Goal: Information Seeking & Learning: Understand process/instructions

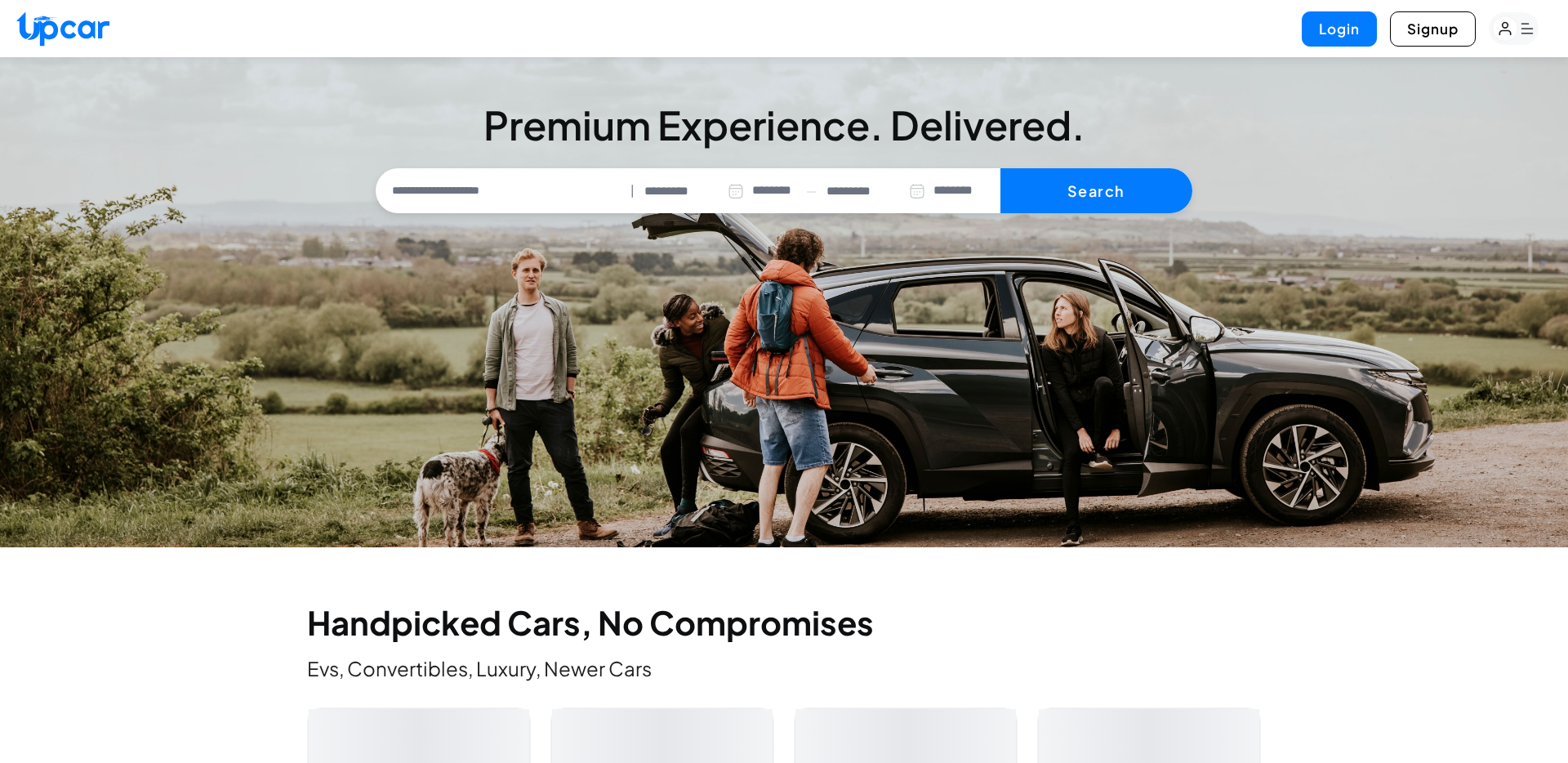
select select "********"
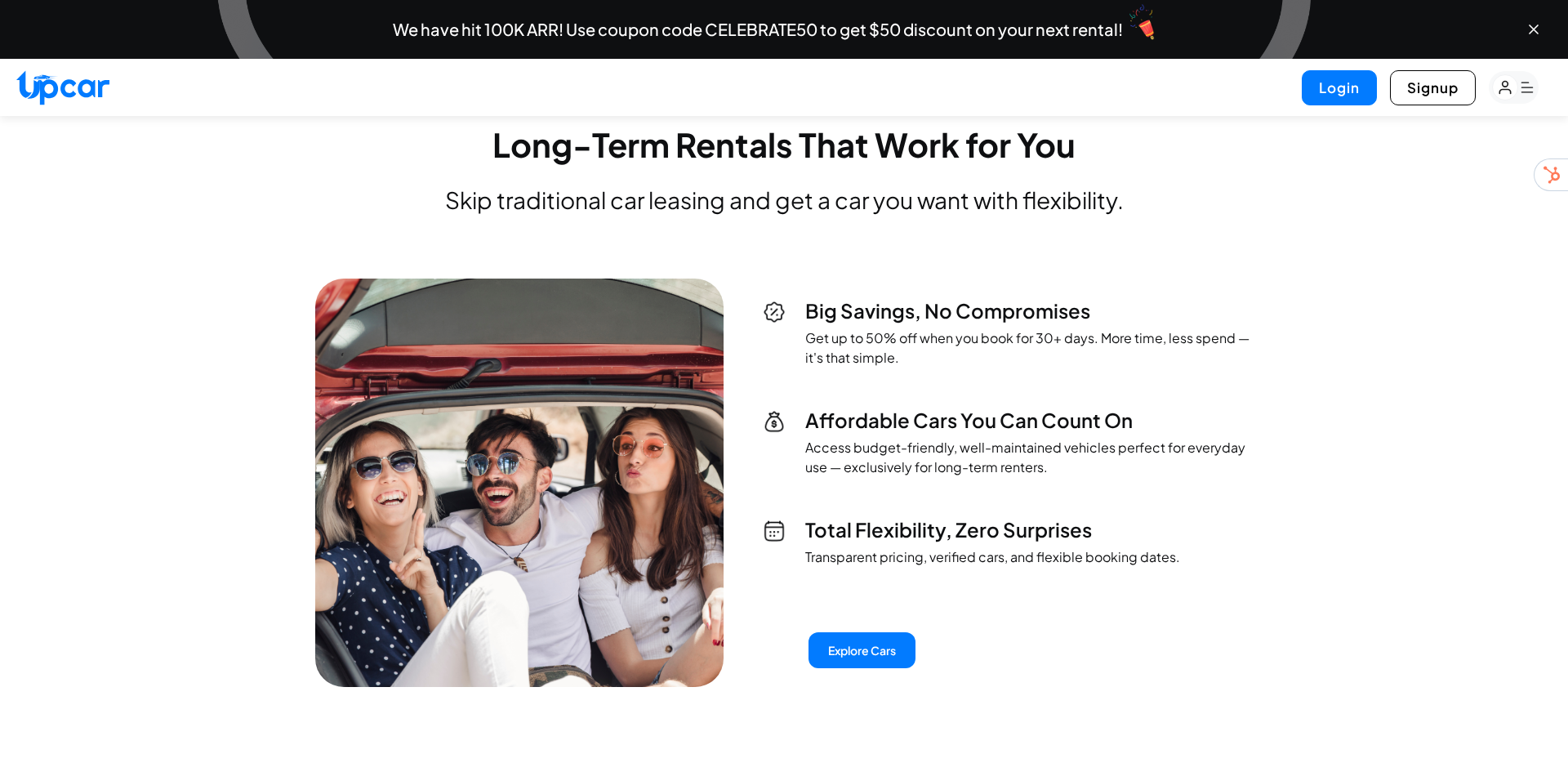
scroll to position [3499, 0]
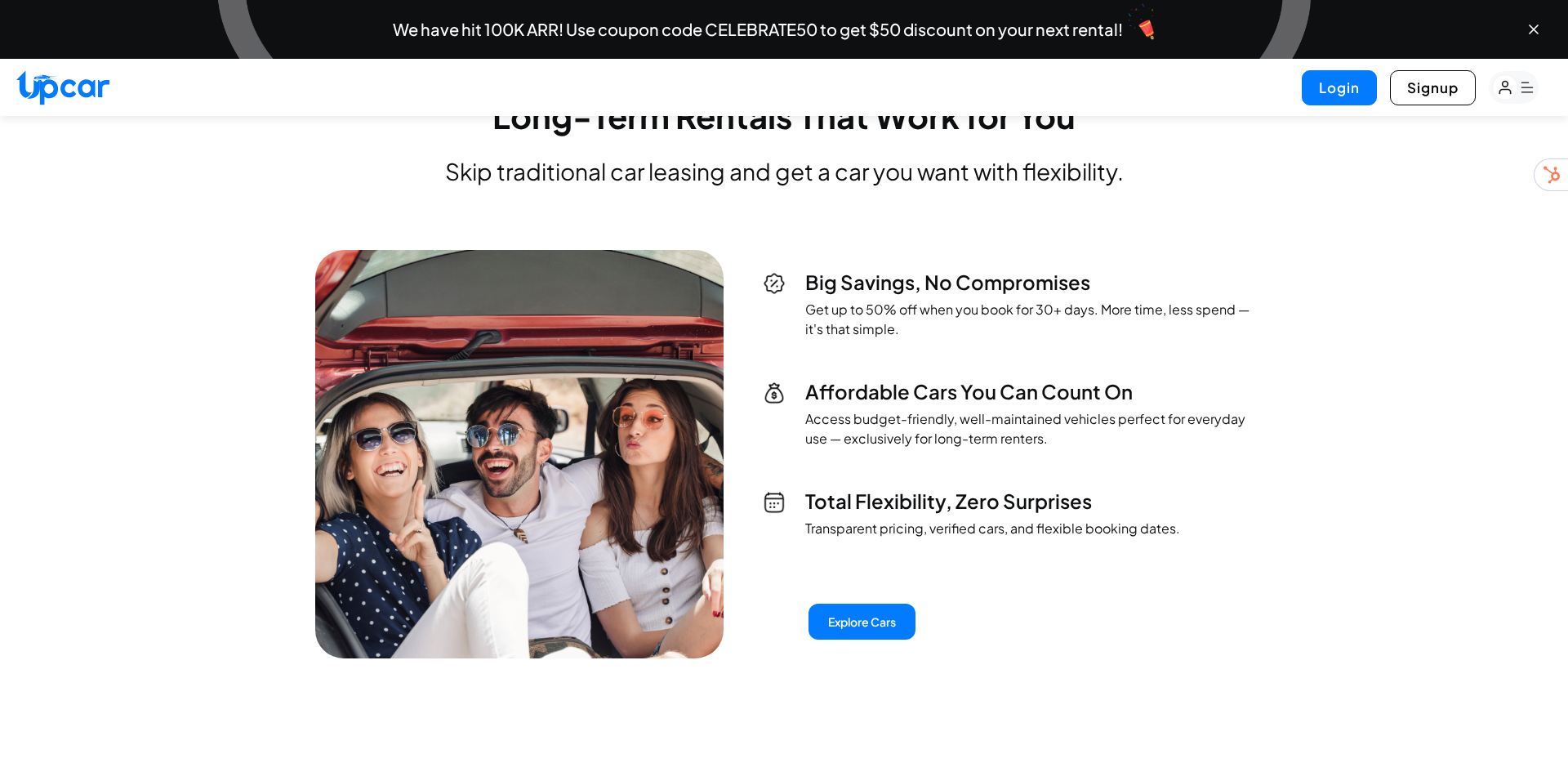
click at [773, 416] on div "Big Savings, No Compromises Get up to 50% off when you book for 30+ days. More …" at bounding box center [1008, 404] width 490 height 269
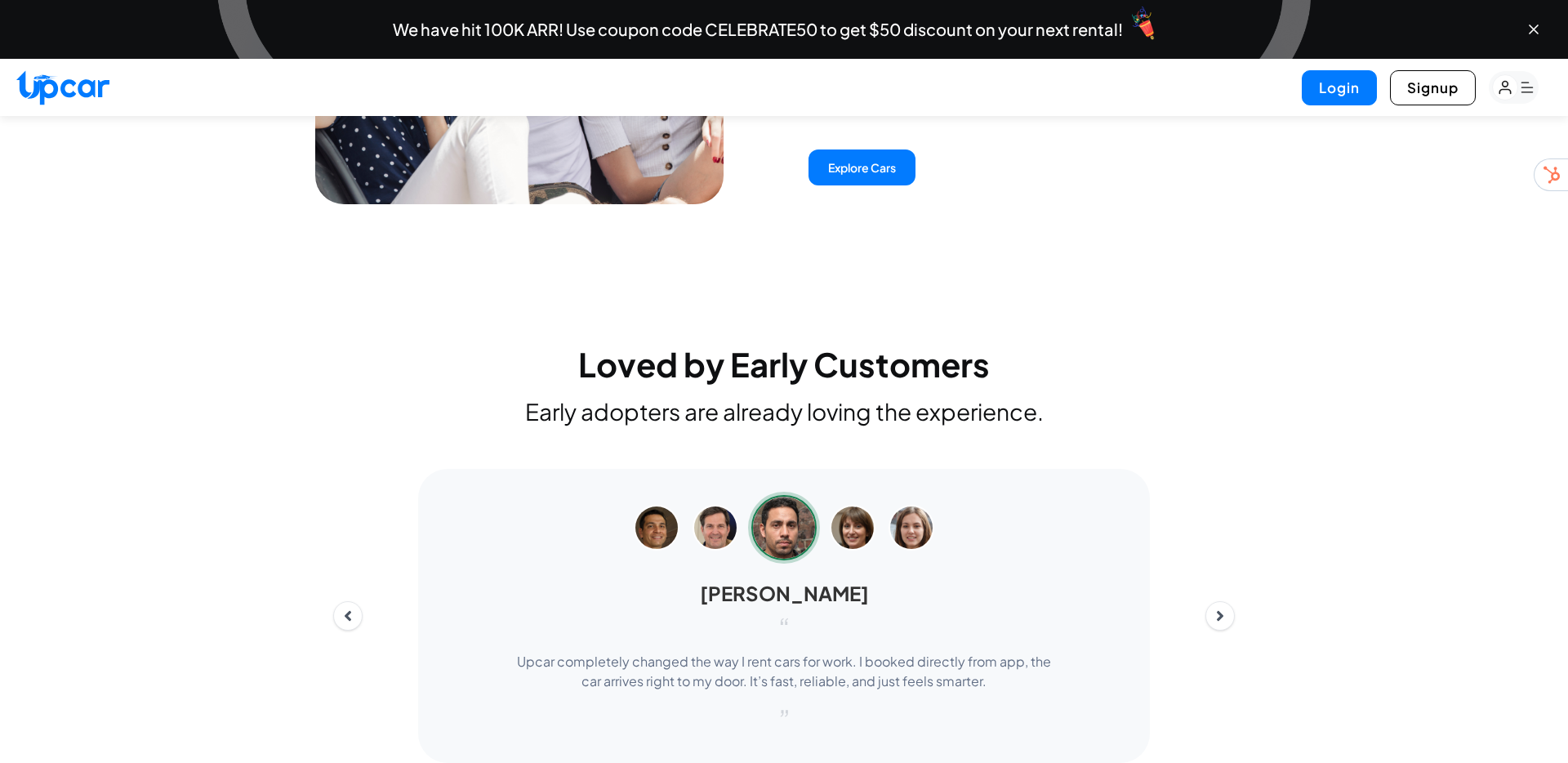
scroll to position [4137, 0]
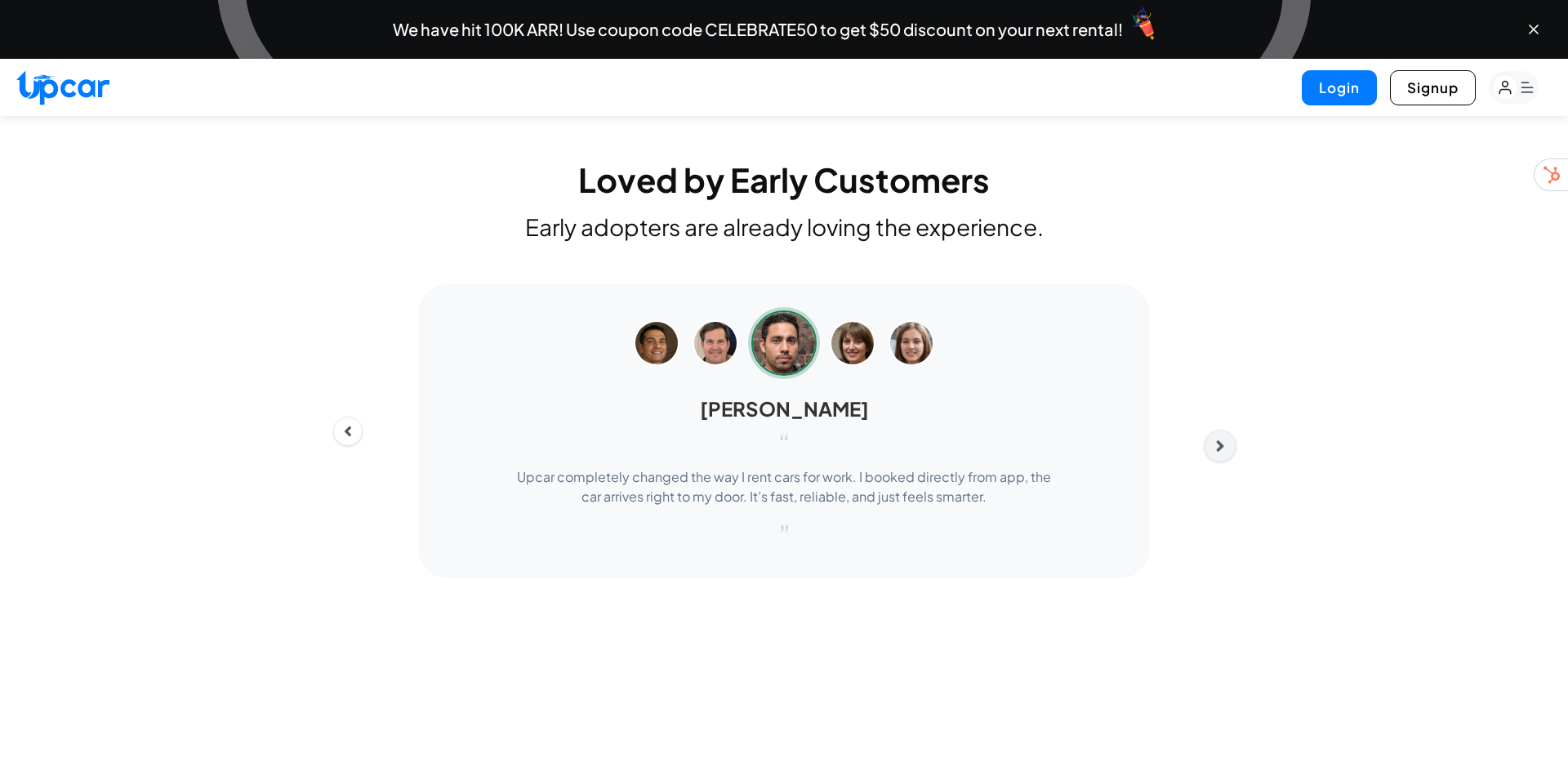
click at [1214, 466] on div "[PERSON_NAME] “ Upcar completely changed the way I rent cars for work. I booked…" at bounding box center [784, 431] width 928 height 294
click at [1224, 463] on button "Next" at bounding box center [1220, 446] width 33 height 33
click at [1221, 473] on button "Next" at bounding box center [1220, 456] width 33 height 33
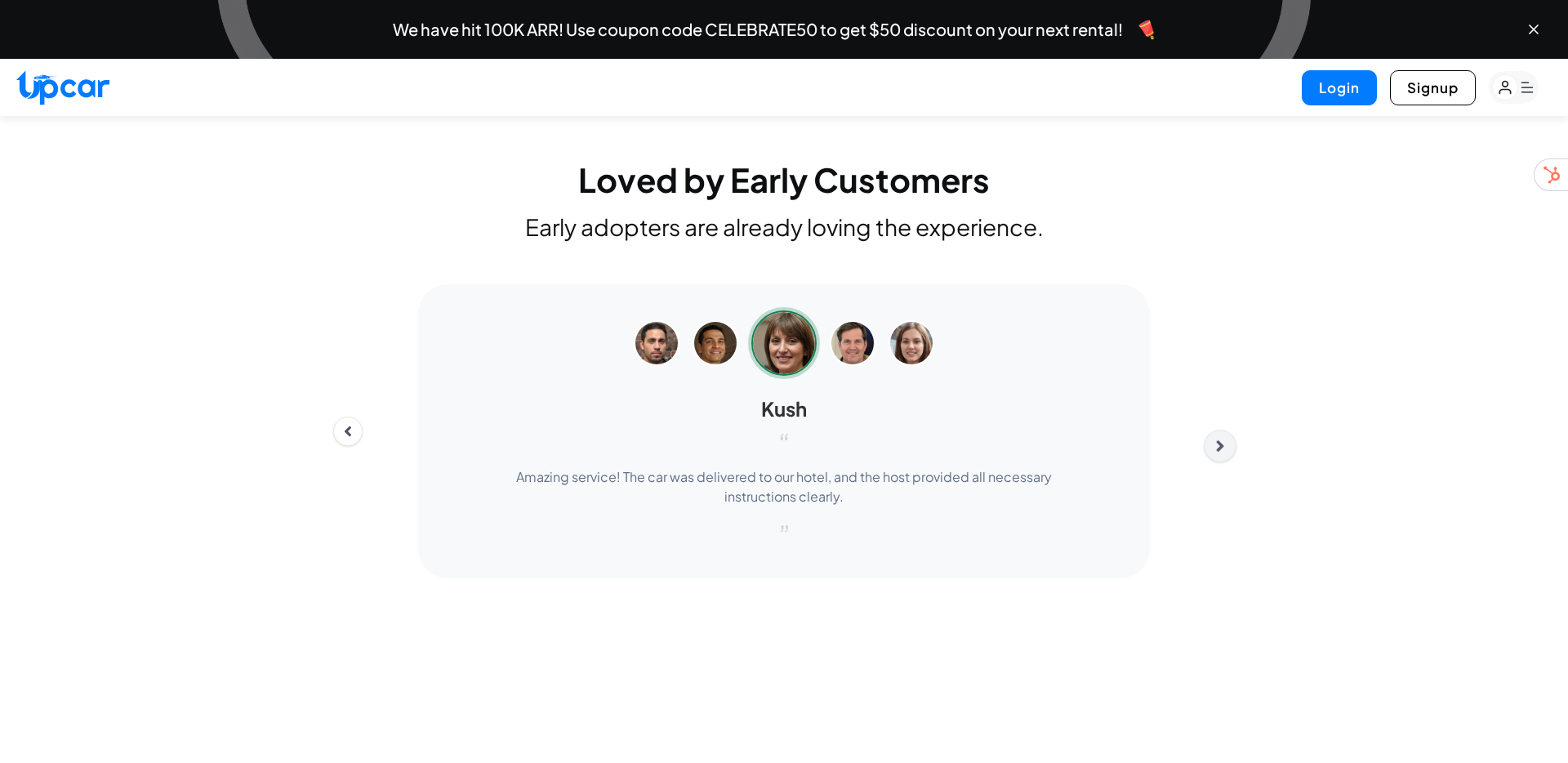
click at [1221, 455] on icon "Next" at bounding box center [1220, 446] width 18 height 18
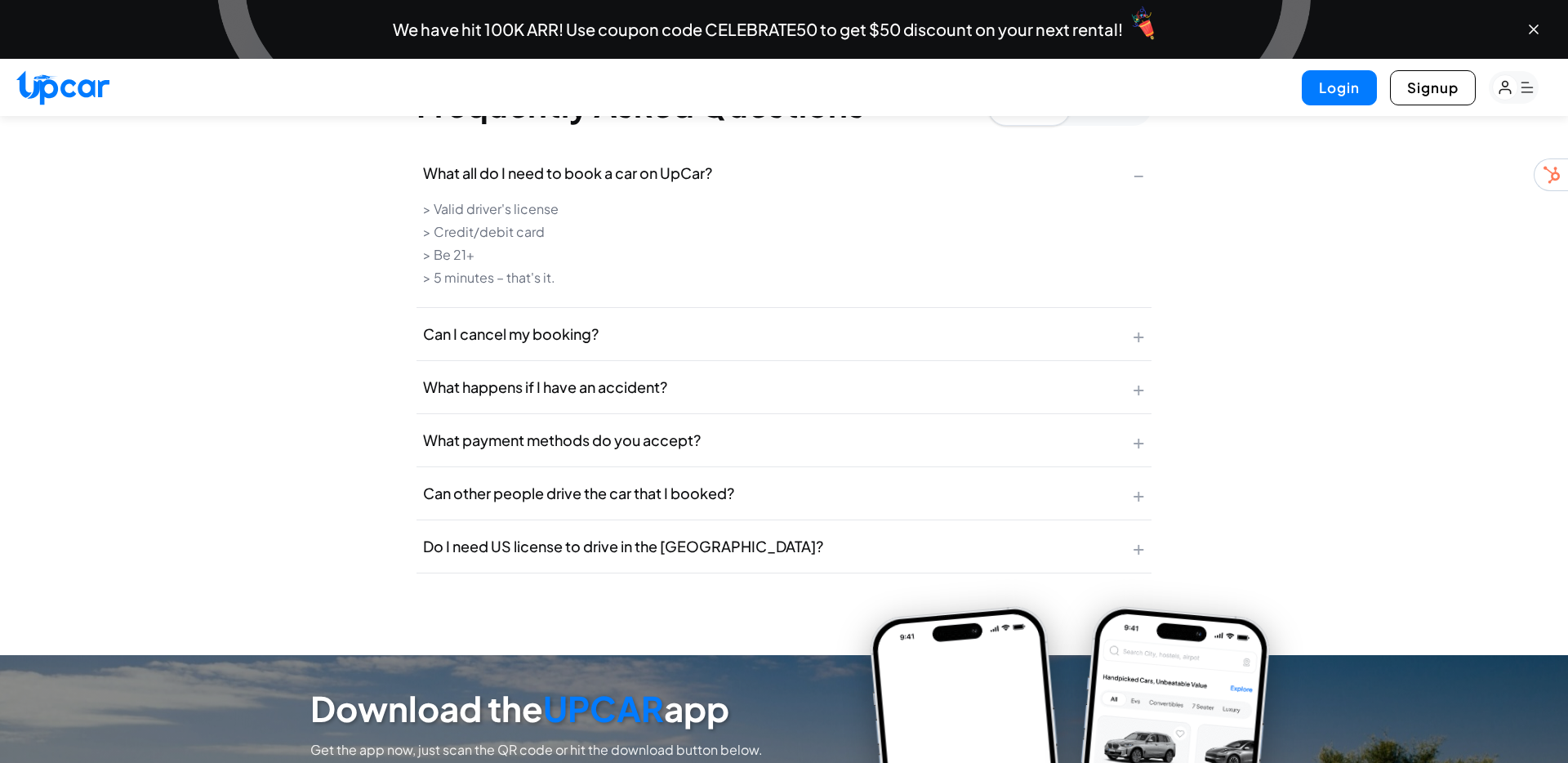
scroll to position [5477, 0]
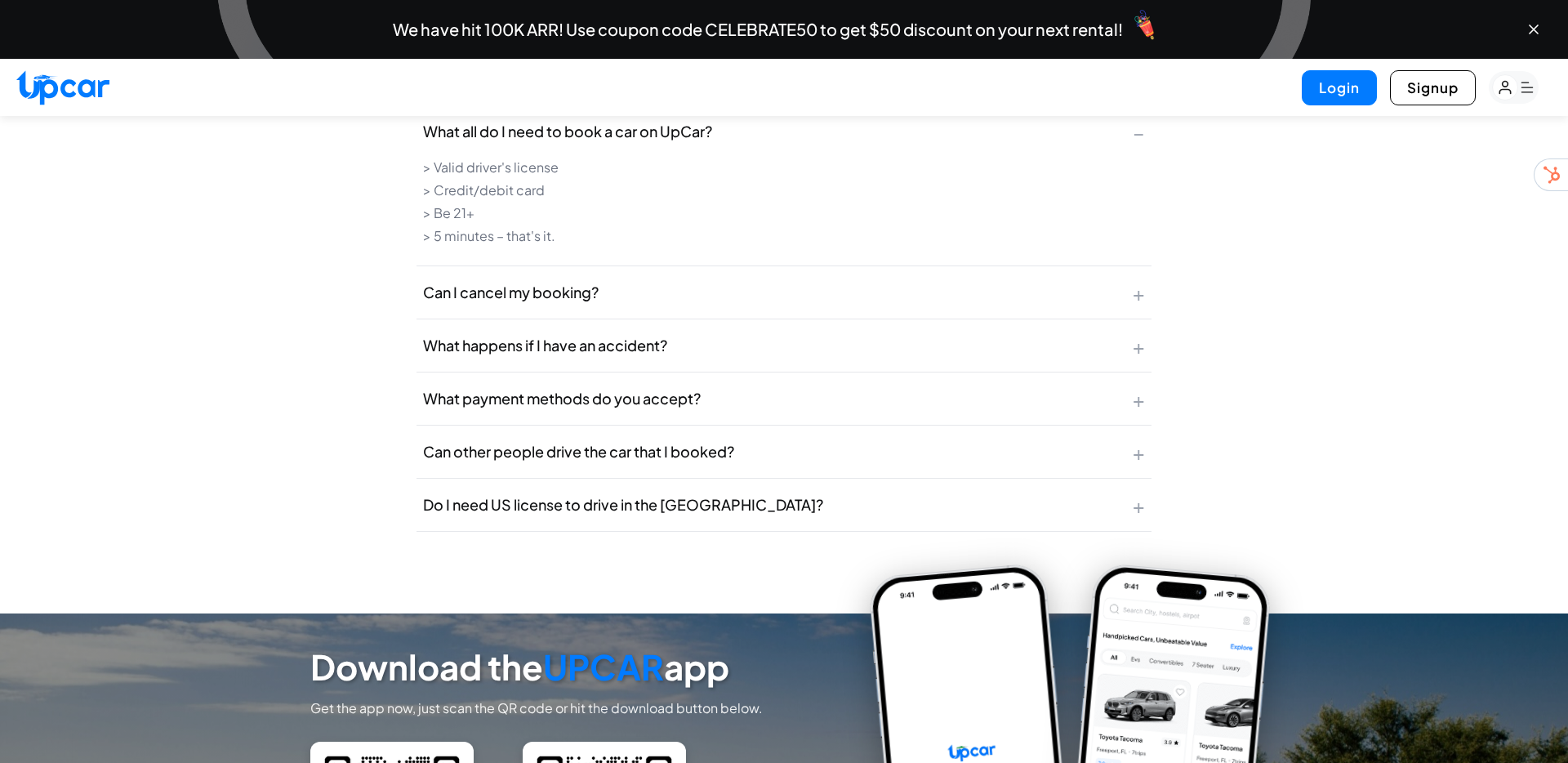
click at [719, 372] on button "What happens if I have an accident? +" at bounding box center [784, 345] width 735 height 52
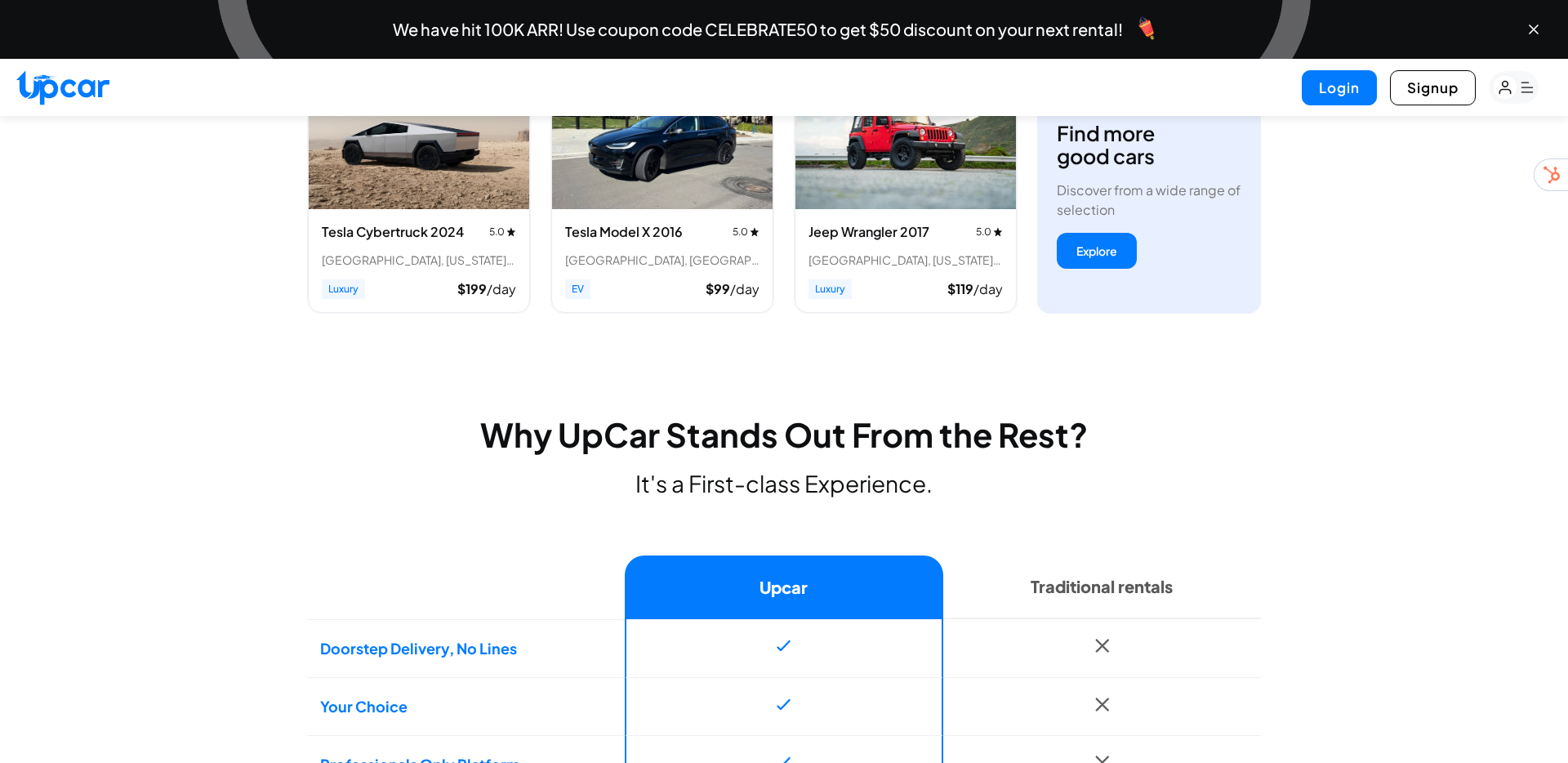
scroll to position [607, 0]
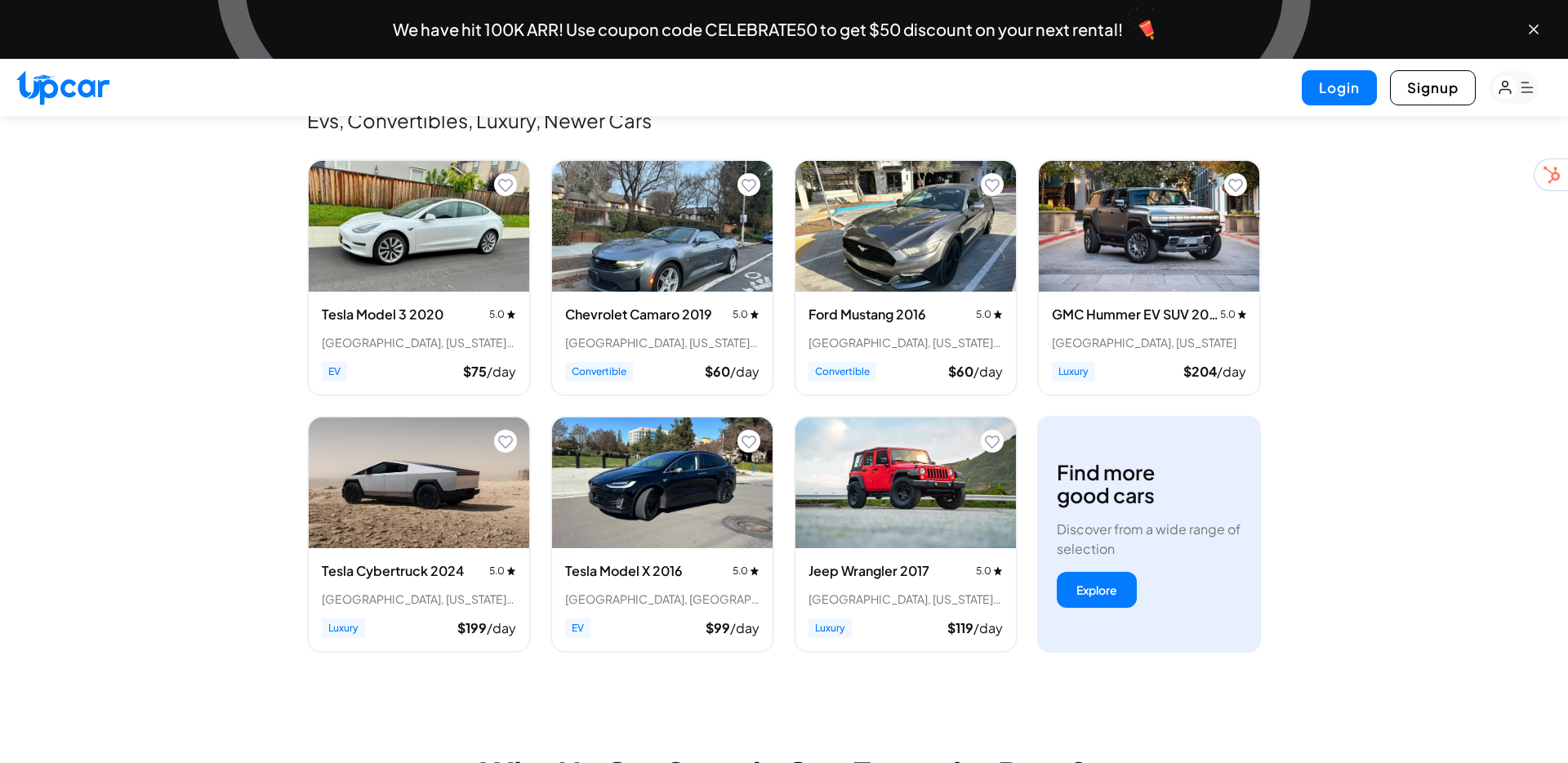
click at [1525, 94] on rect "button" at bounding box center [1514, 87] width 50 height 33
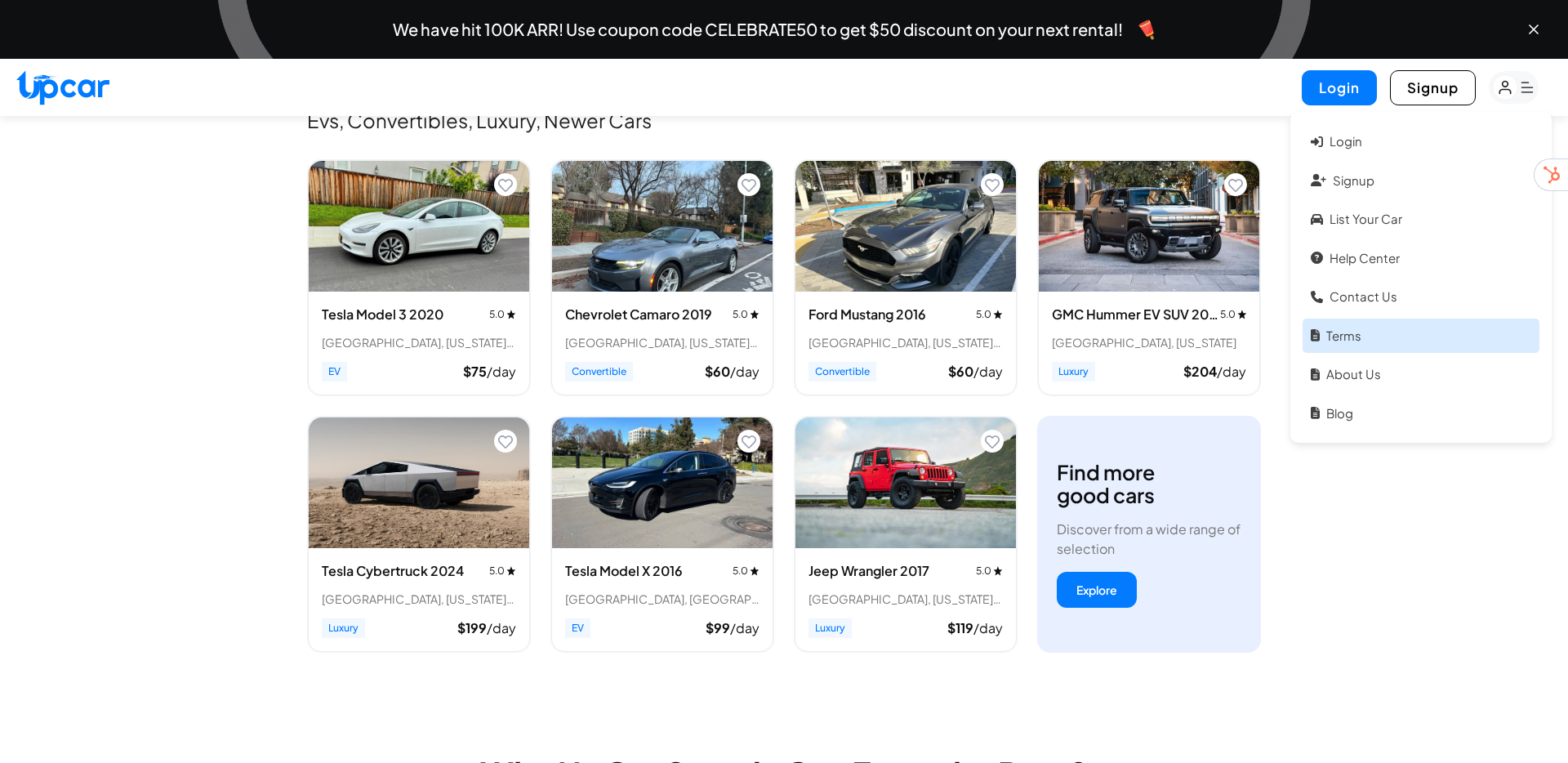
click at [1372, 329] on link "Terms" at bounding box center [1421, 336] width 237 height 35
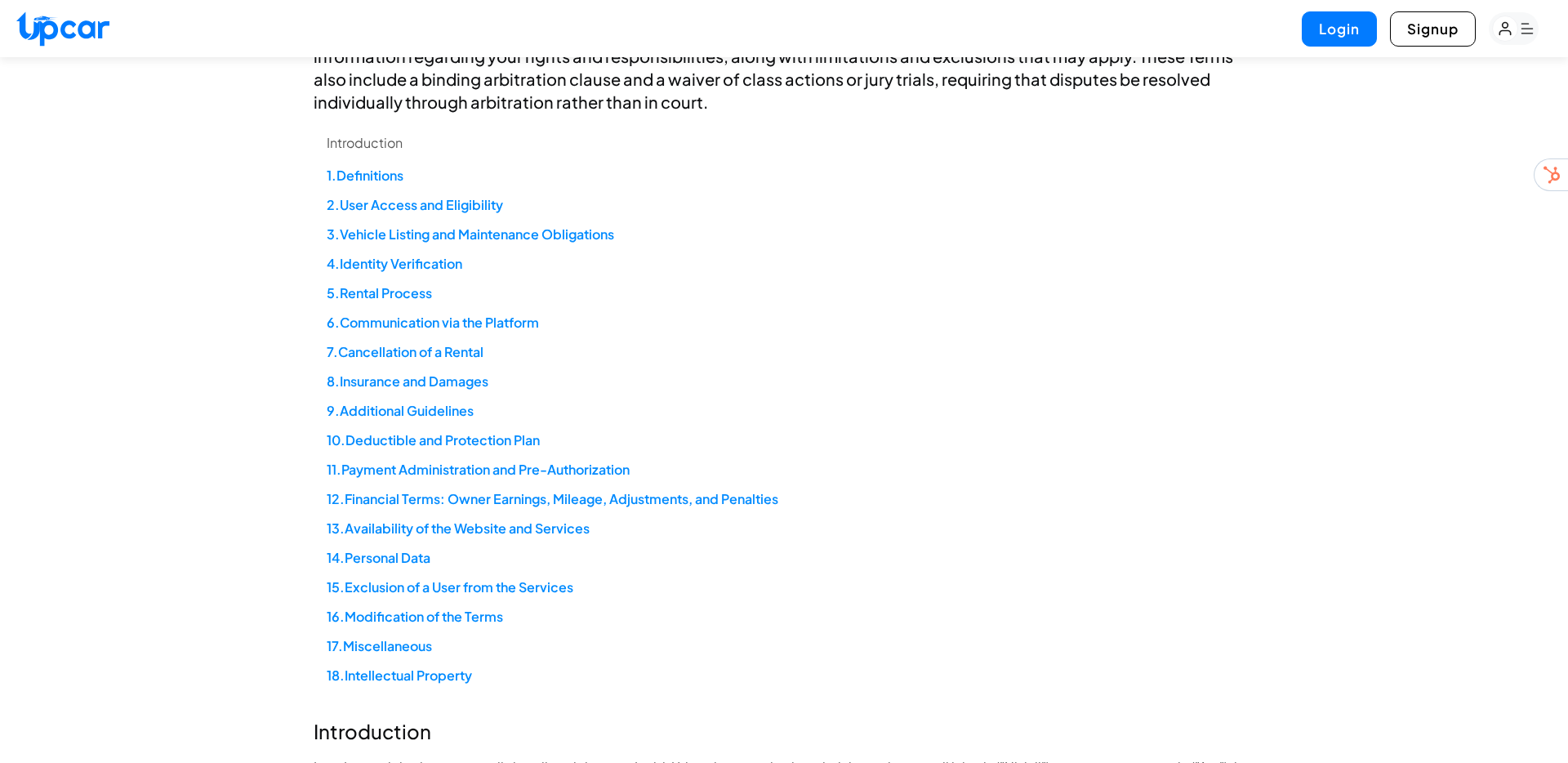
scroll to position [332, 0]
